Goal: Task Accomplishment & Management: Use online tool/utility

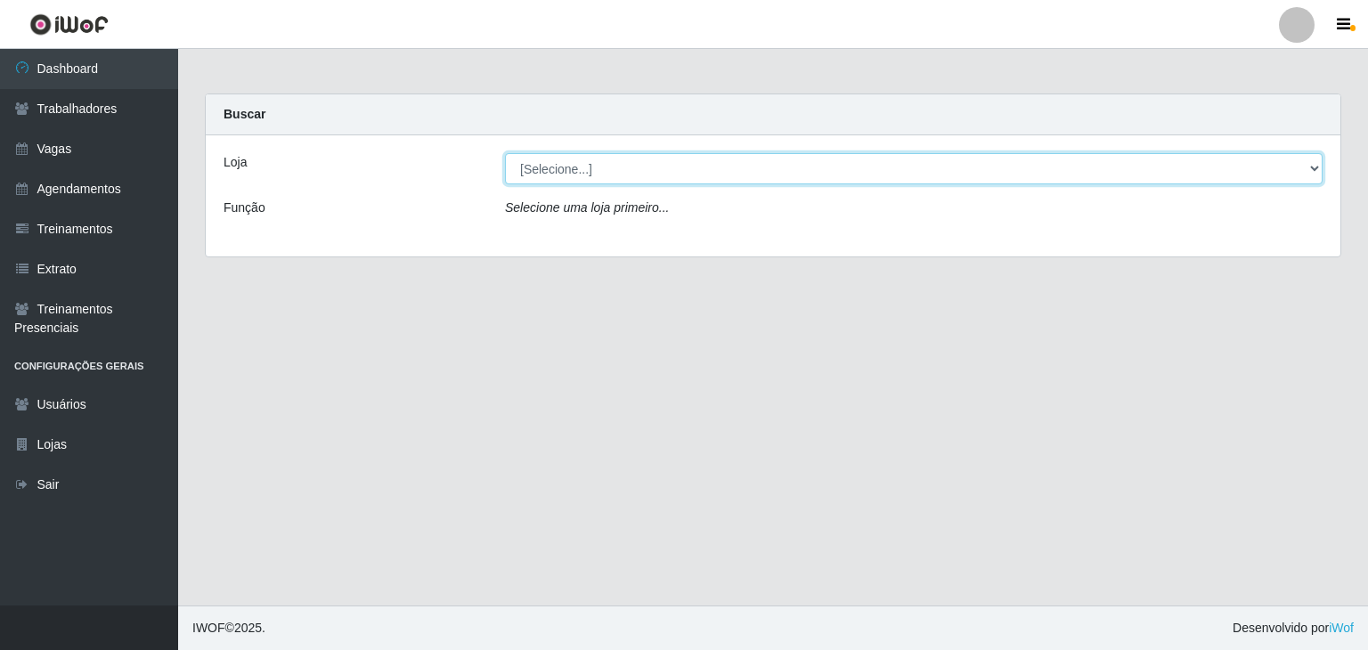
click at [556, 167] on select "[Selecione...] Leite Clan - [GEOGRAPHIC_DATA]" at bounding box center [914, 168] width 818 height 31
select select "452"
click at [505, 153] on select "[Selecione...] Leite Clan - [GEOGRAPHIC_DATA]" at bounding box center [914, 168] width 818 height 31
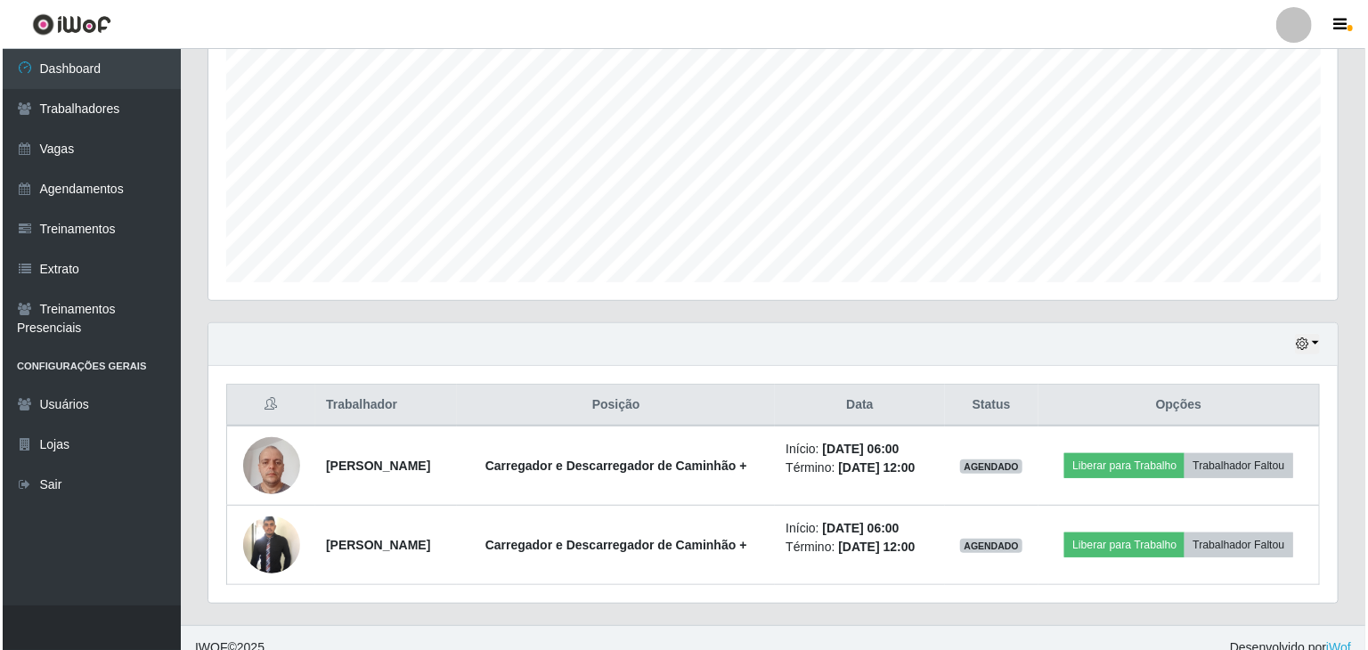
scroll to position [356, 0]
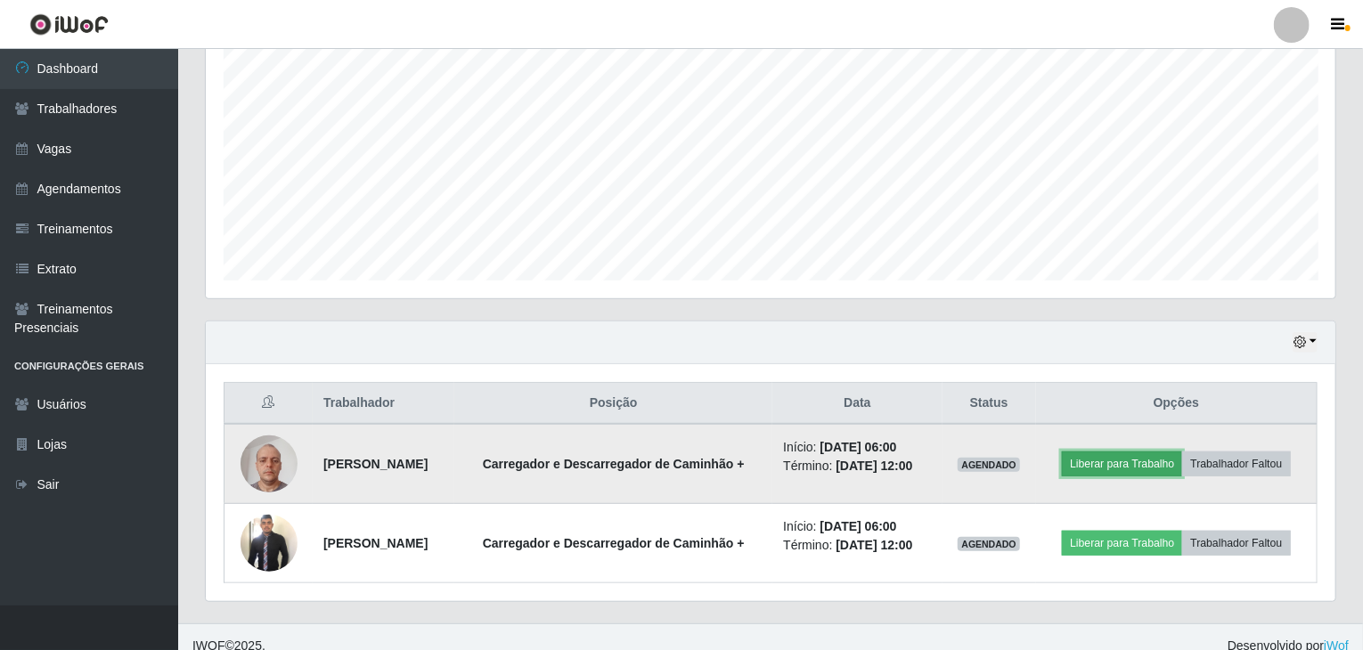
click at [1151, 461] on button "Liberar para Trabalho" at bounding box center [1122, 464] width 120 height 25
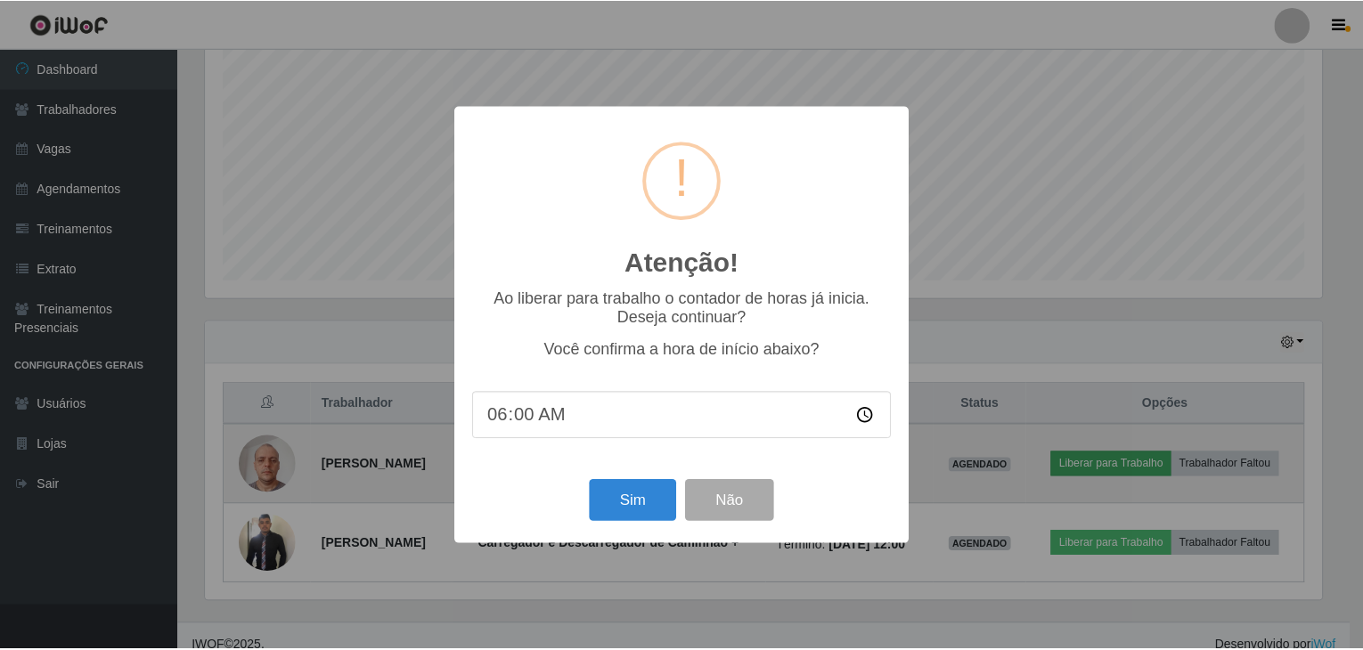
scroll to position [370, 1122]
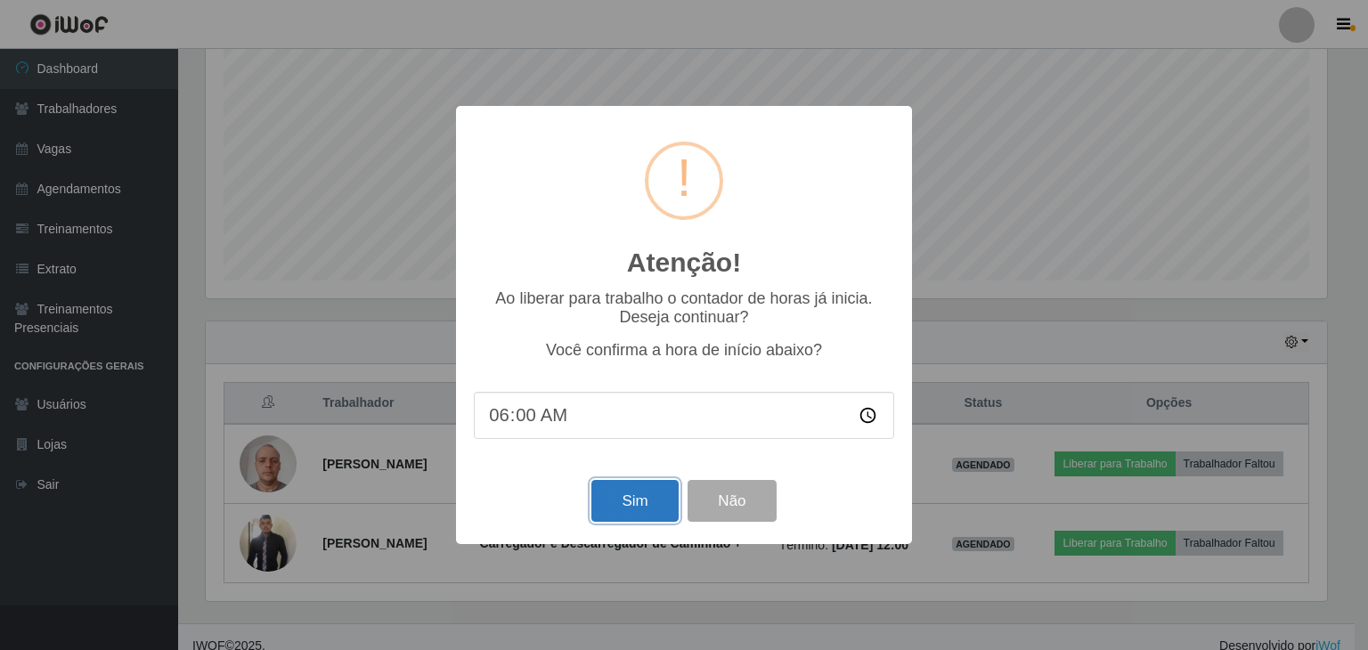
click at [613, 499] on button "Sim" at bounding box center [635, 501] width 86 height 42
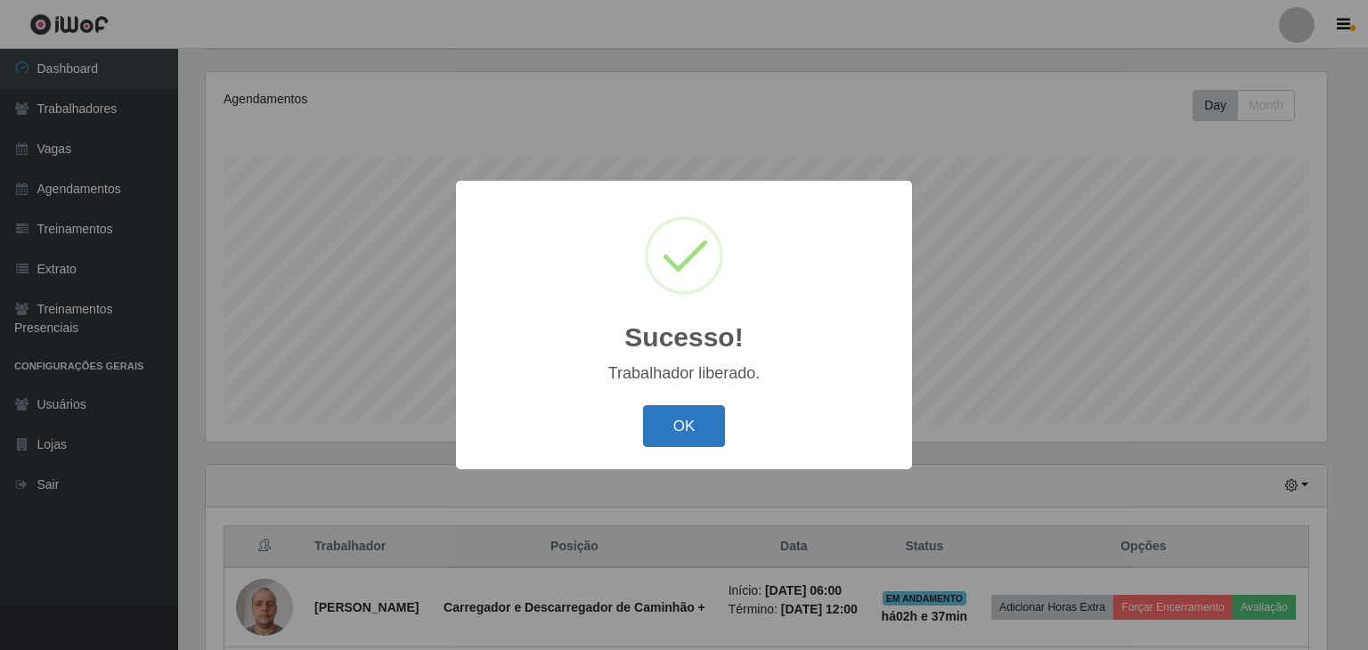
drag, startPoint x: 706, startPoint y: 414, endPoint x: 770, endPoint y: 424, distance: 64.9
click at [706, 414] on button "OK" at bounding box center [684, 426] width 83 height 42
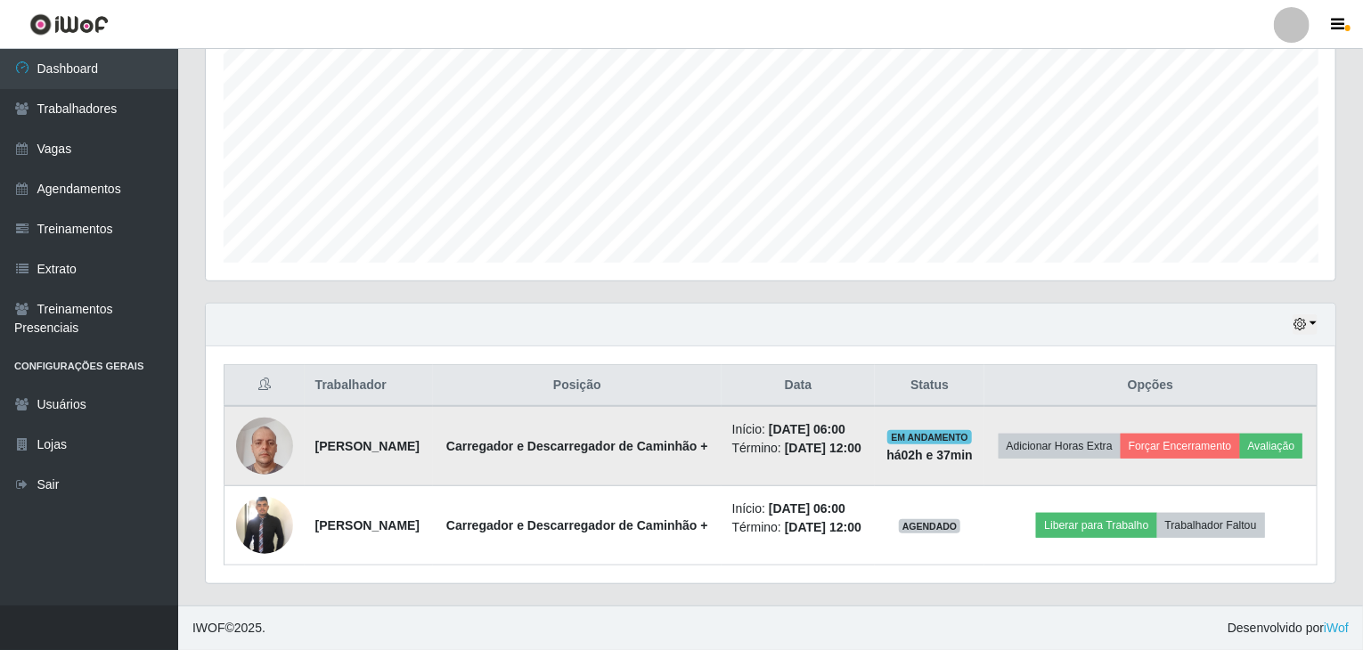
scroll to position [398, 0]
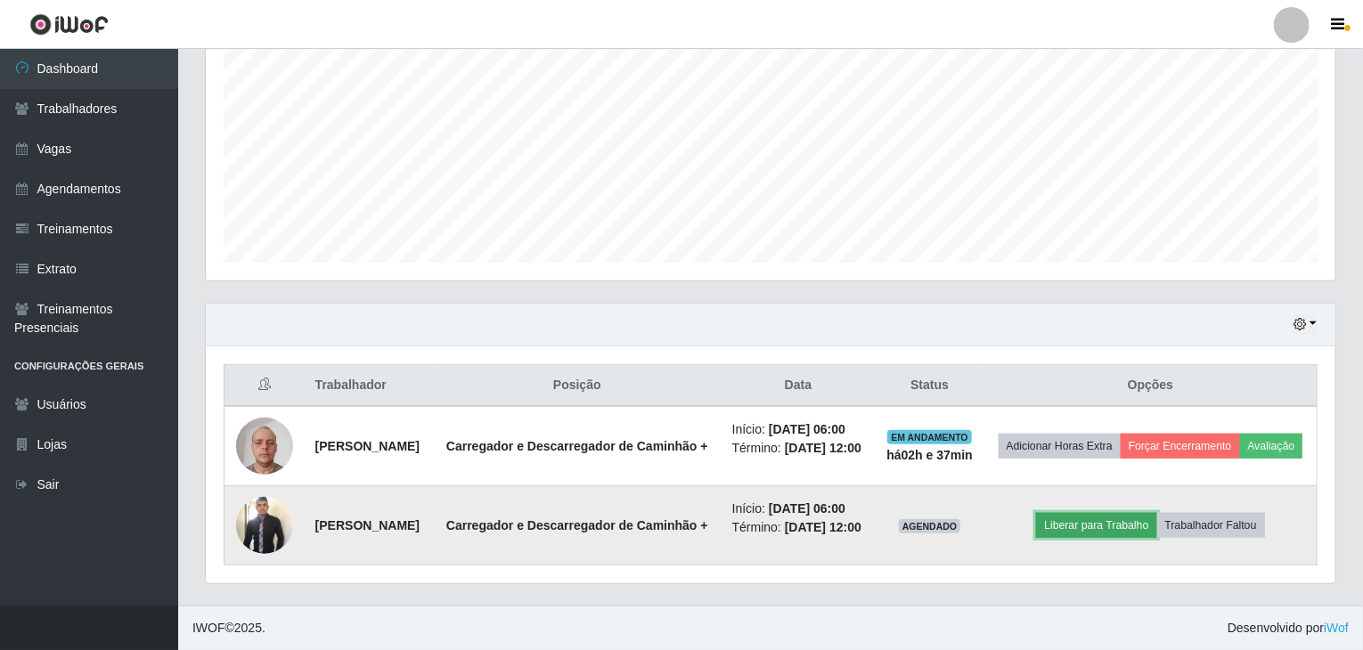
click at [1123, 516] on button "Liberar para Trabalho" at bounding box center [1096, 525] width 120 height 25
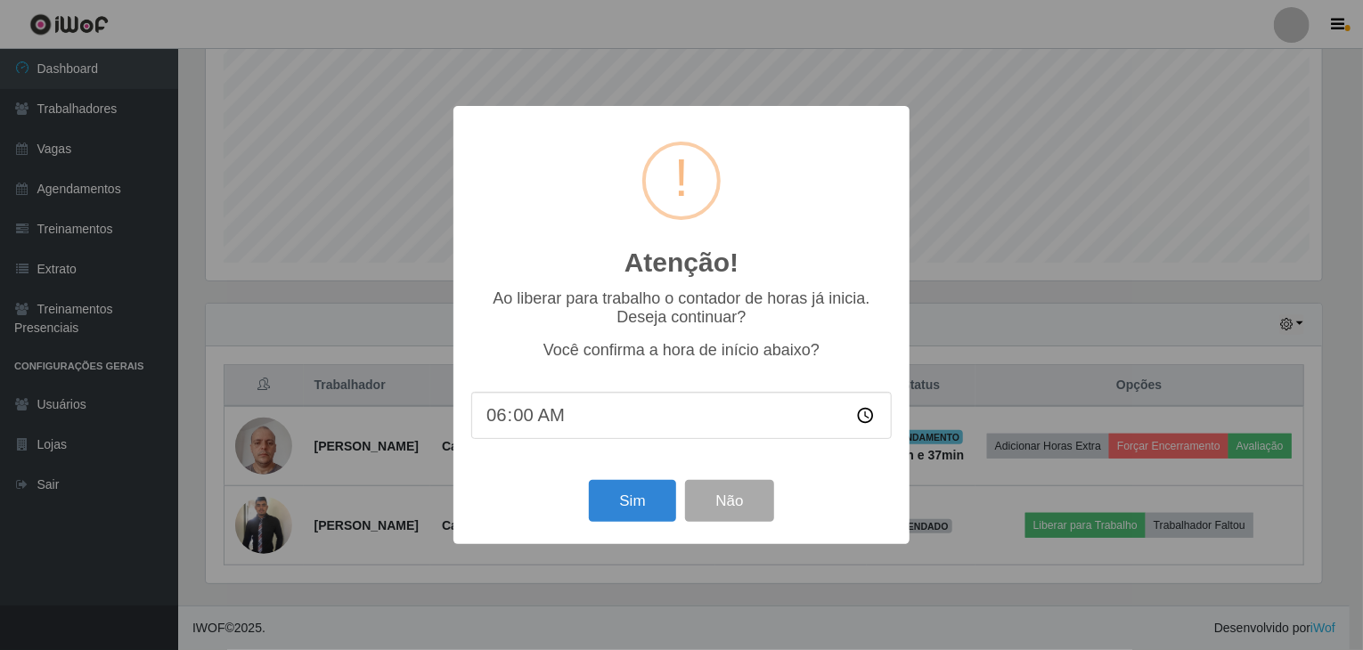
scroll to position [370, 1122]
click at [639, 514] on button "Sim" at bounding box center [635, 501] width 86 height 42
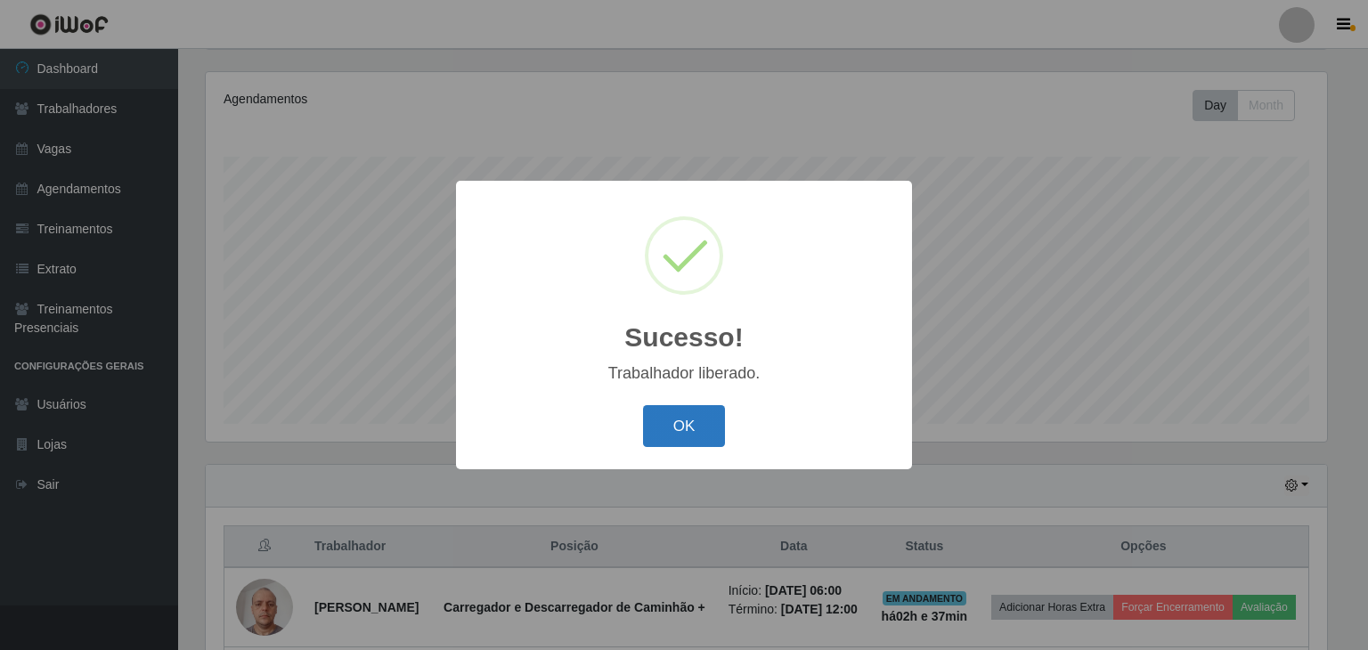
click at [667, 443] on button "OK" at bounding box center [684, 426] width 83 height 42
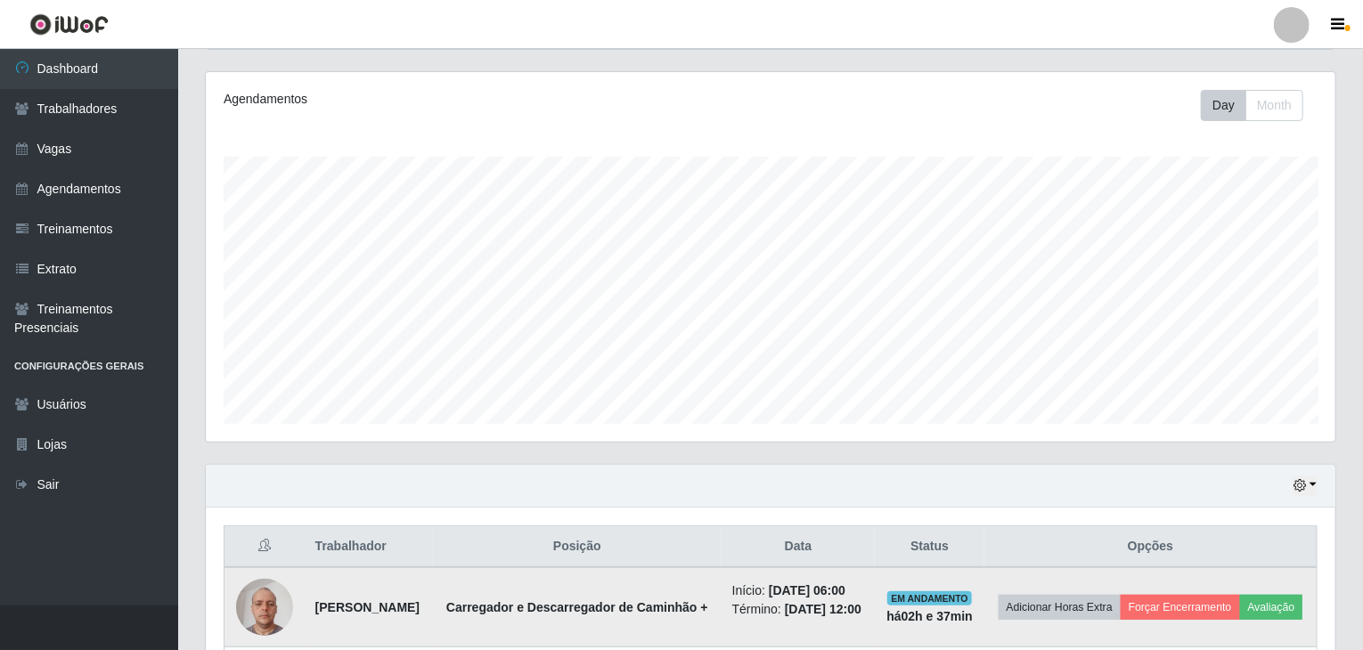
scroll to position [398, 0]
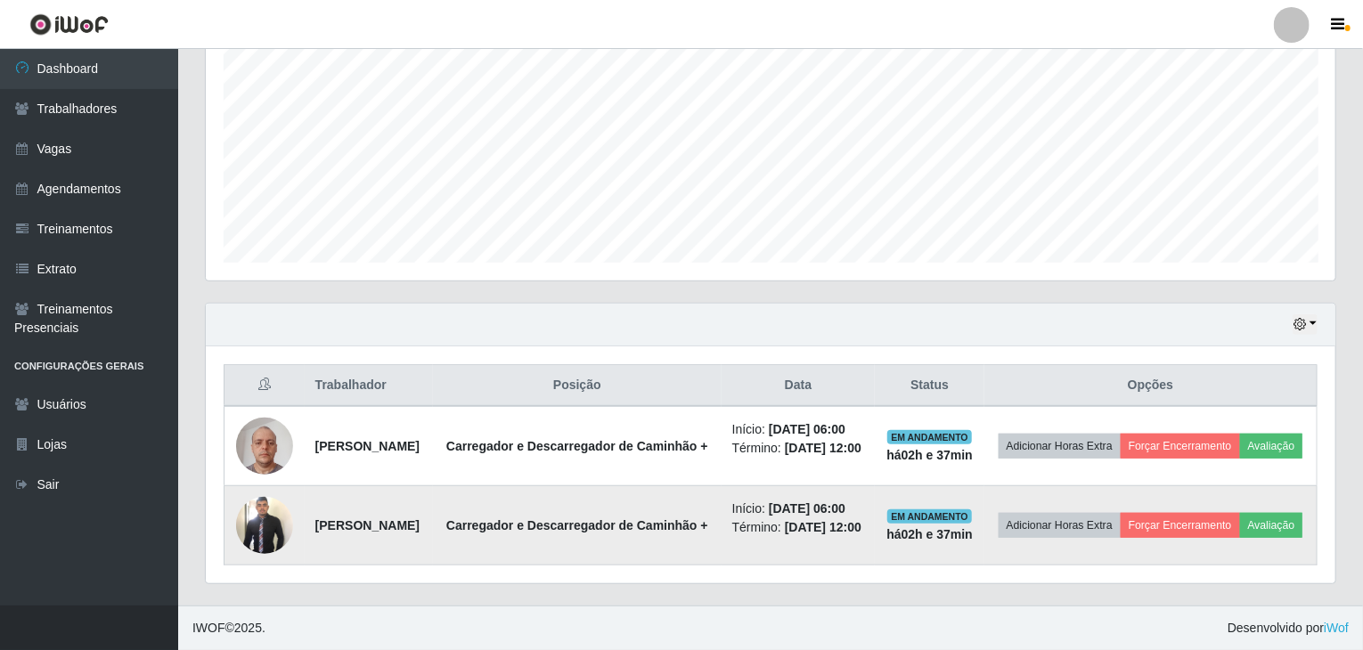
click at [273, 500] on img at bounding box center [264, 524] width 57 height 61
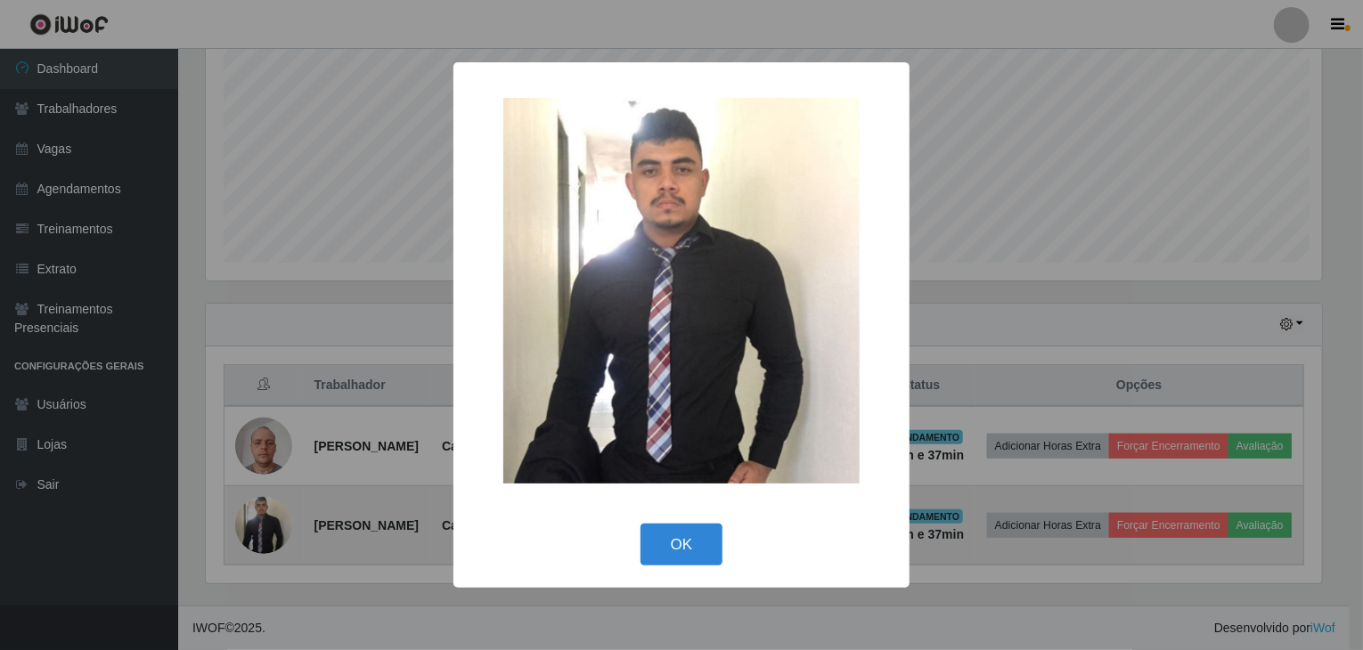
scroll to position [370, 1122]
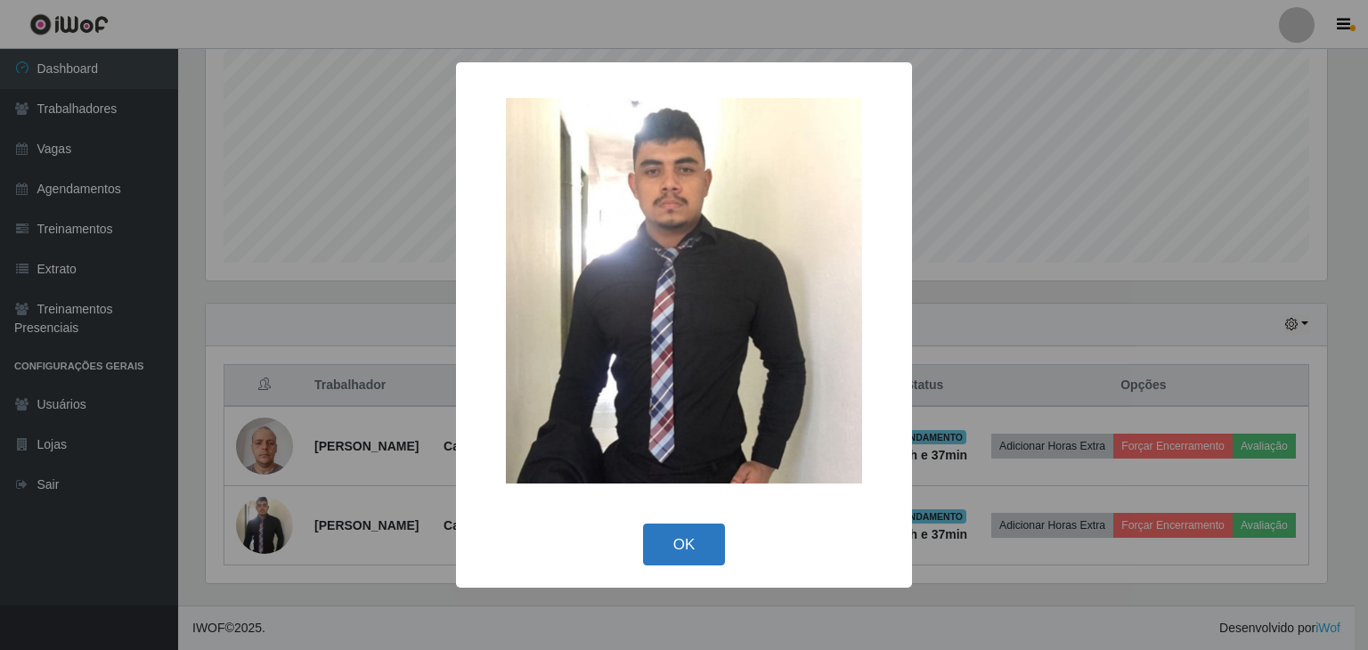
click at [681, 553] on button "OK" at bounding box center [684, 545] width 83 height 42
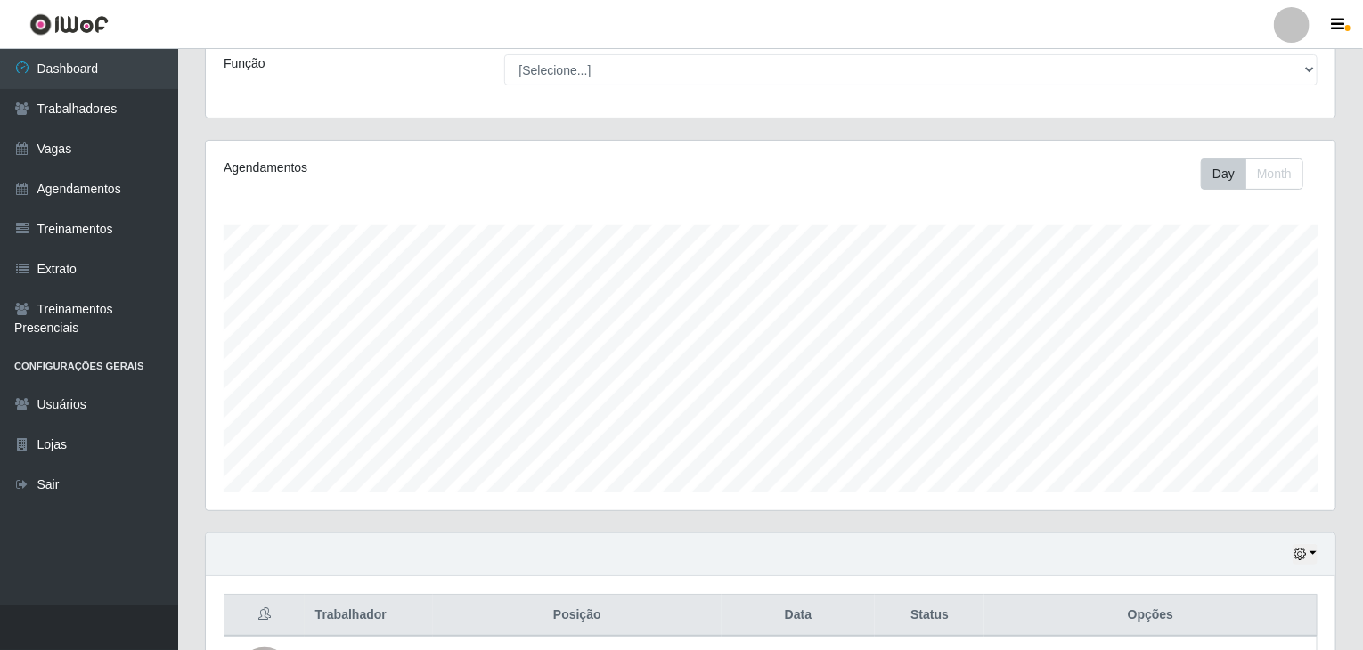
scroll to position [131, 0]
